Goal: Check status: Check status

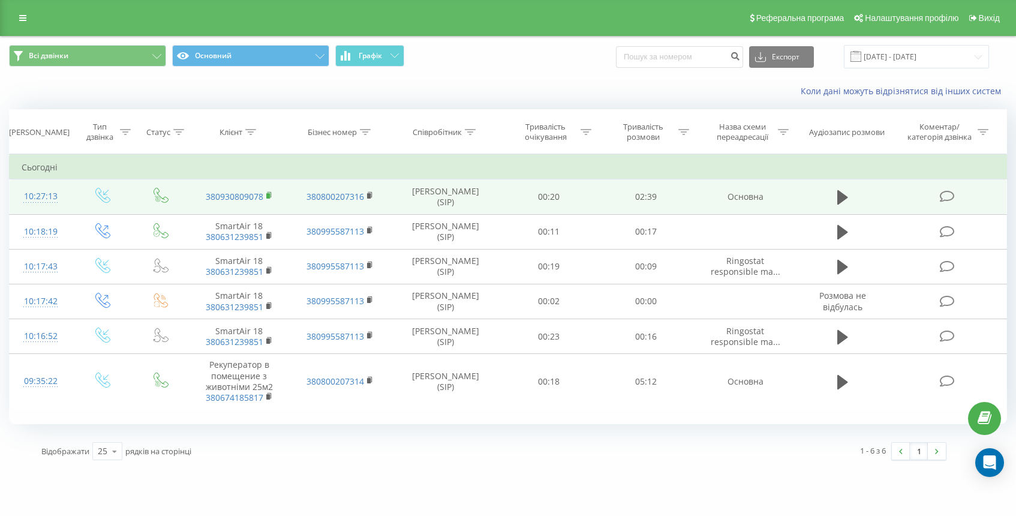
click at [268, 197] on rect at bounding box center [268, 195] width 4 height 5
